Goal: Information Seeking & Learning: Find specific fact

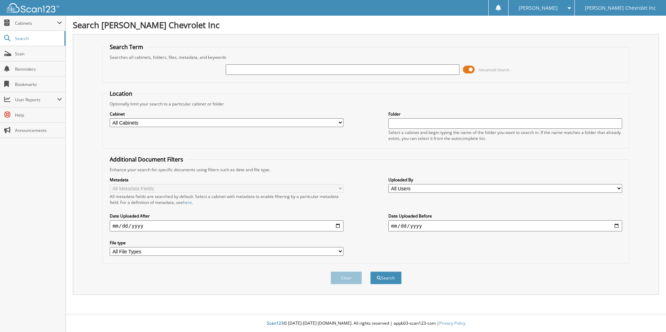
click at [235, 70] on input "text" at bounding box center [343, 69] width 234 height 10
type input "685"
click at [115, 229] on input "date" at bounding box center [227, 226] width 234 height 11
type input "[DATE]"
click at [396, 229] on input "date" at bounding box center [505, 226] width 234 height 11
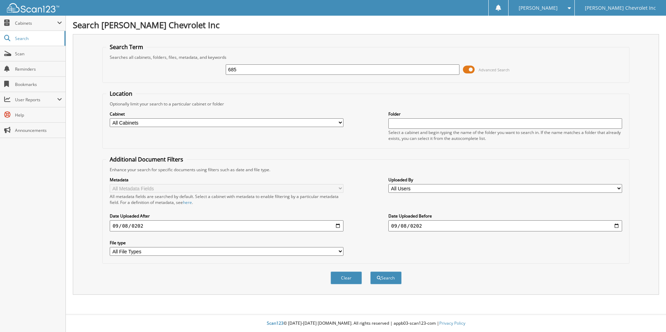
type input "[DATE]"
click at [378, 280] on span "submit" at bounding box center [379, 278] width 4 height 4
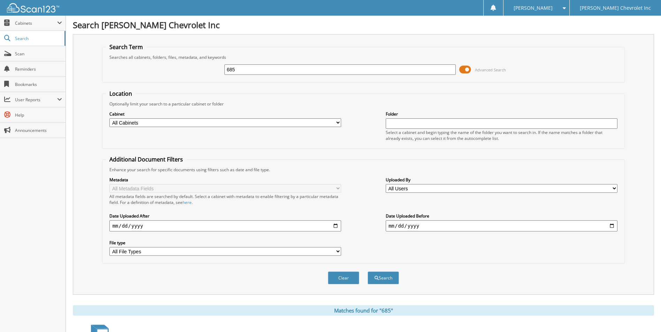
click at [249, 71] on input "685" at bounding box center [340, 69] width 232 height 10
type input "686"
click at [386, 276] on button "Search" at bounding box center [383, 278] width 31 height 13
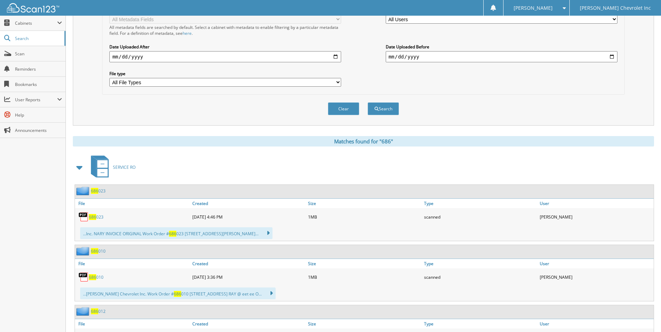
scroll to position [174, 0]
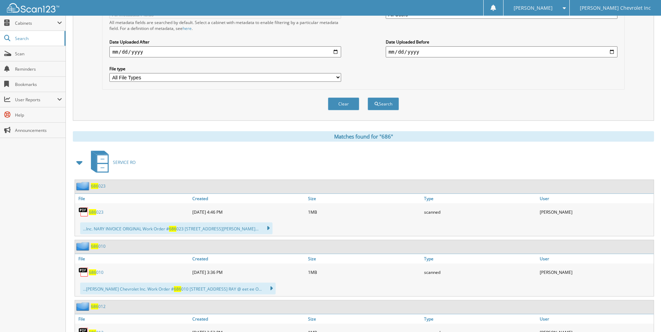
click at [169, 97] on div "Clear Search" at bounding box center [363, 104] width 522 height 28
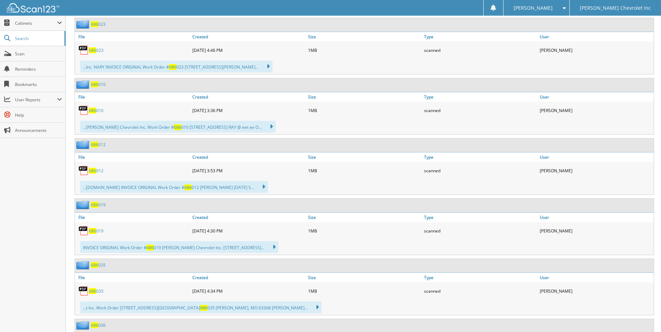
scroll to position [348, 0]
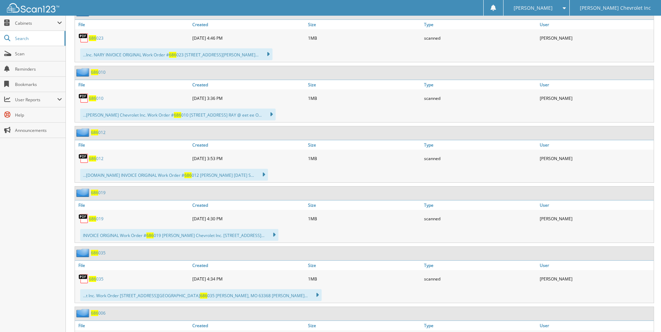
click at [119, 128] on div "686 012" at bounding box center [364, 133] width 579 height 14
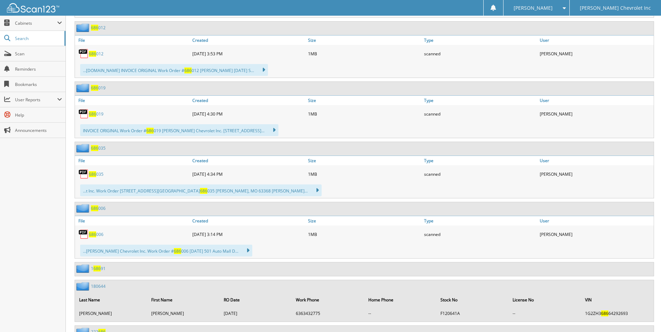
scroll to position [453, 0]
click at [137, 174] on div "686 035" at bounding box center [133, 175] width 116 height 14
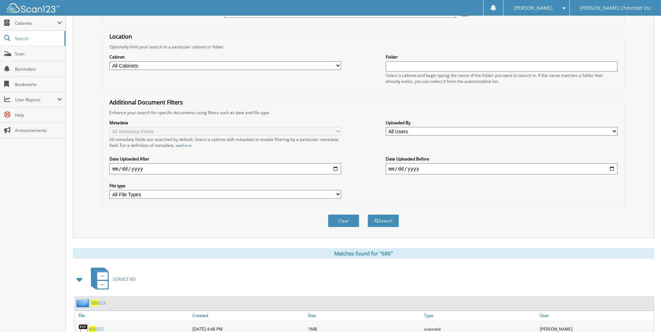
scroll to position [0, 0]
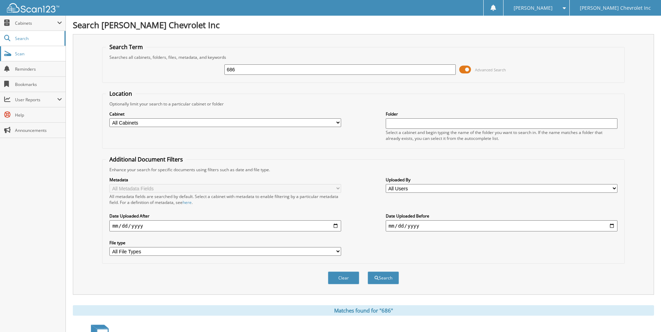
click at [40, 50] on link "Scan" at bounding box center [32, 53] width 65 height 15
